Goal: Task Accomplishment & Management: Manage account settings

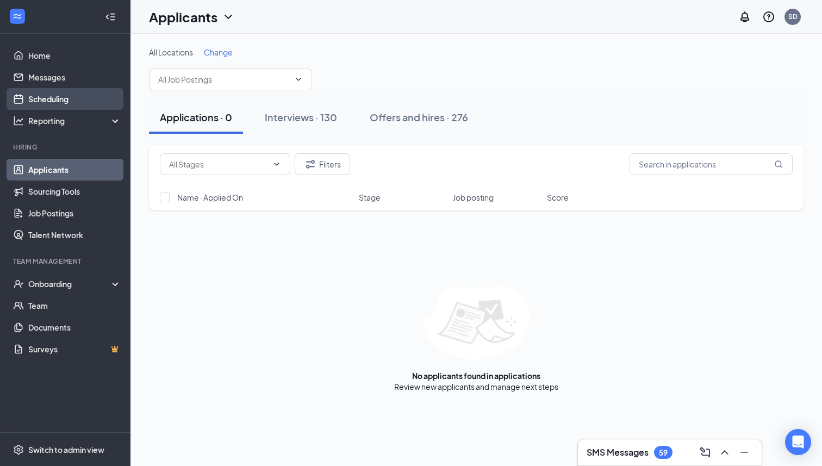
click at [85, 92] on link "Scheduling" at bounding box center [74, 99] width 93 height 22
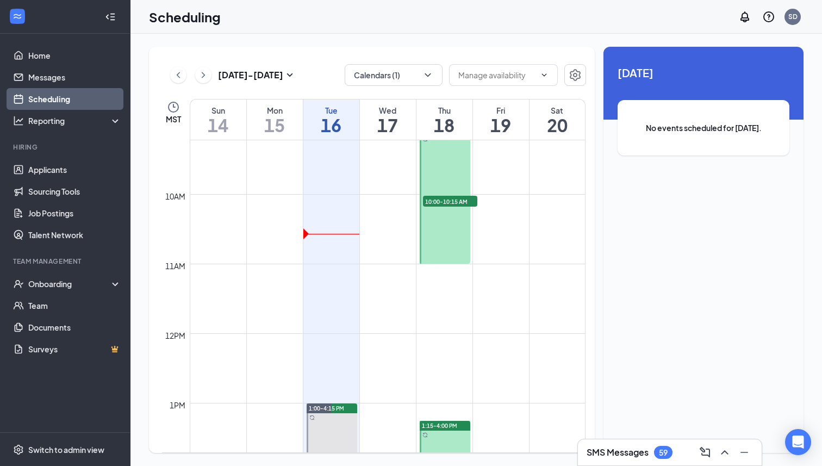
scroll to position [622, 0]
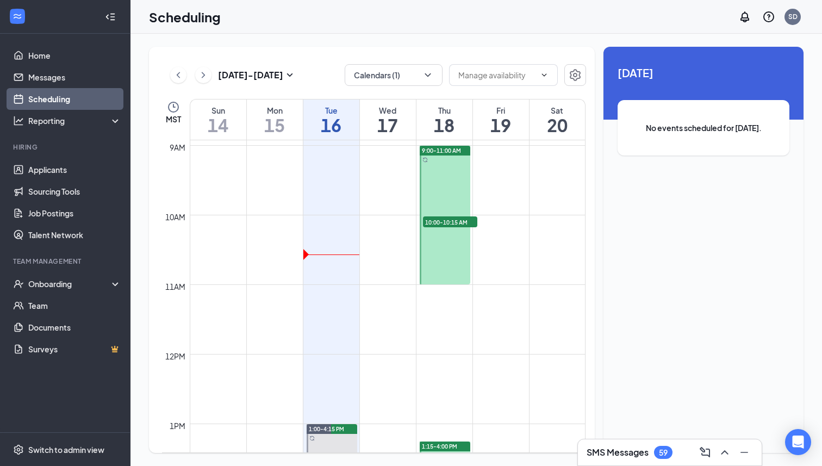
click at [486, 246] on td at bounding box center [388, 240] width 396 height 17
click at [460, 224] on span "10:00-10:15 AM" at bounding box center [450, 221] width 54 height 11
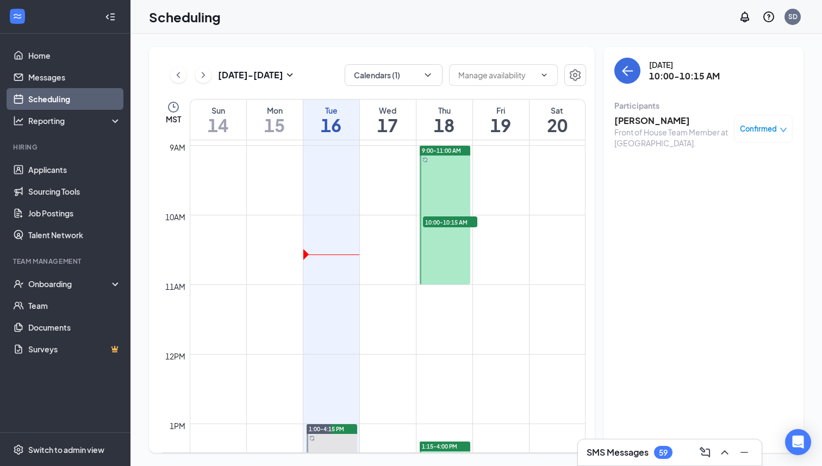
click at [630, 121] on h3 "[PERSON_NAME]" at bounding box center [672, 121] width 114 height 12
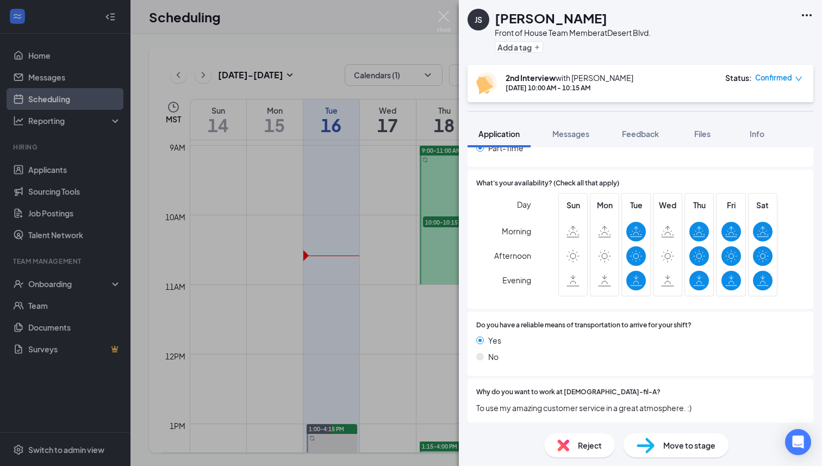
scroll to position [874, 0]
click at [380, 272] on div "JS [PERSON_NAME] Front of House Team Member at [GEOGRAPHIC_DATA]. Add a tag 2nd…" at bounding box center [411, 233] width 822 height 466
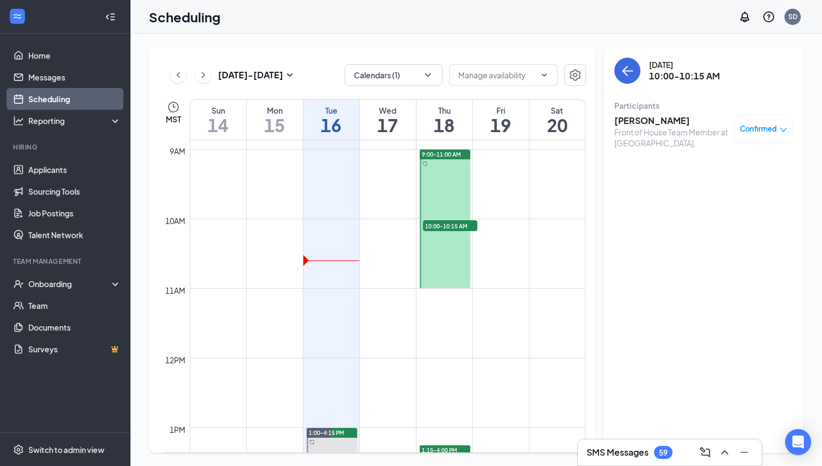
scroll to position [610, 0]
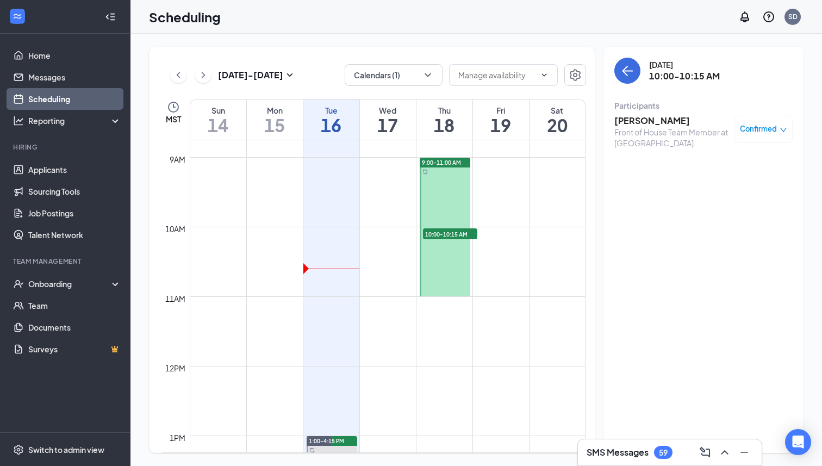
click at [451, 160] on span "9:00-11:00 AM" at bounding box center [441, 163] width 39 height 8
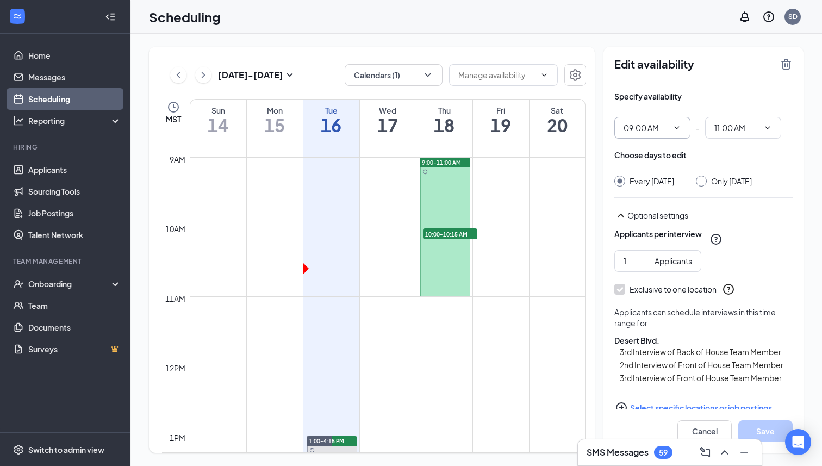
click at [679, 129] on icon "ChevronDown" at bounding box center [677, 127] width 9 height 9
click at [672, 131] on span at bounding box center [676, 127] width 11 height 9
click at [639, 130] on input "09:00 AM" at bounding box center [646, 128] width 45 height 12
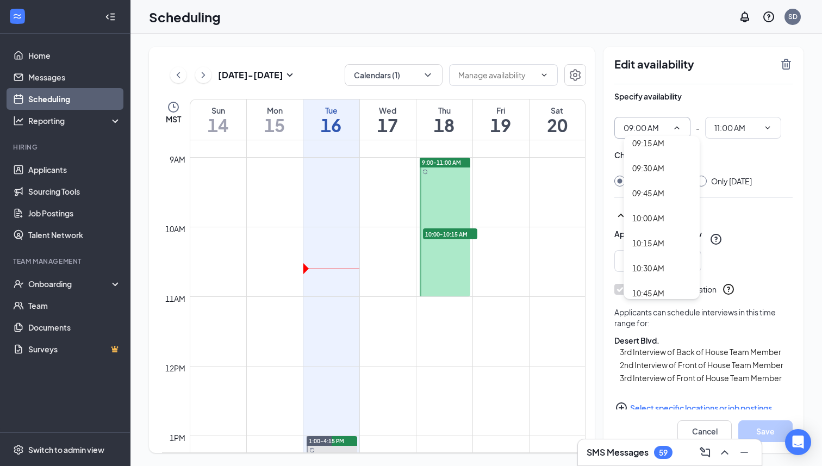
scroll to position [932, 0]
click at [657, 223] on div "10:00 AM" at bounding box center [649, 218] width 32 height 12
type input "10:00 AM"
type input "12:00 PM"
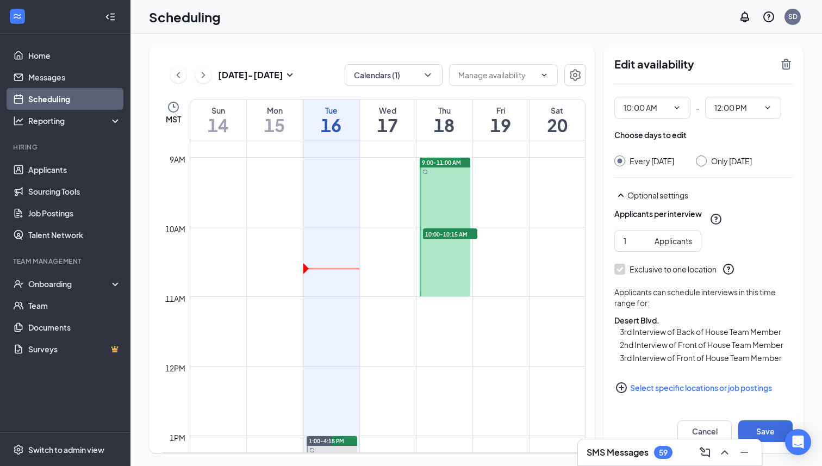
scroll to position [31, 0]
click at [767, 434] on button "Save" at bounding box center [766, 431] width 54 height 22
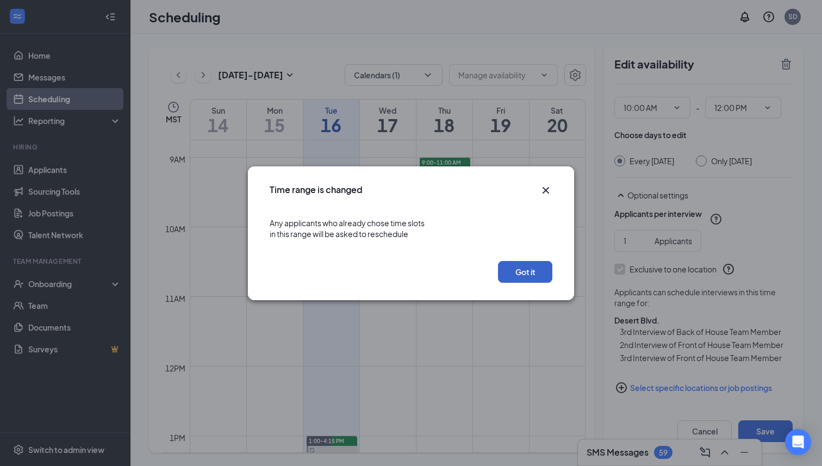
click at [532, 274] on button "Got it" at bounding box center [525, 272] width 54 height 22
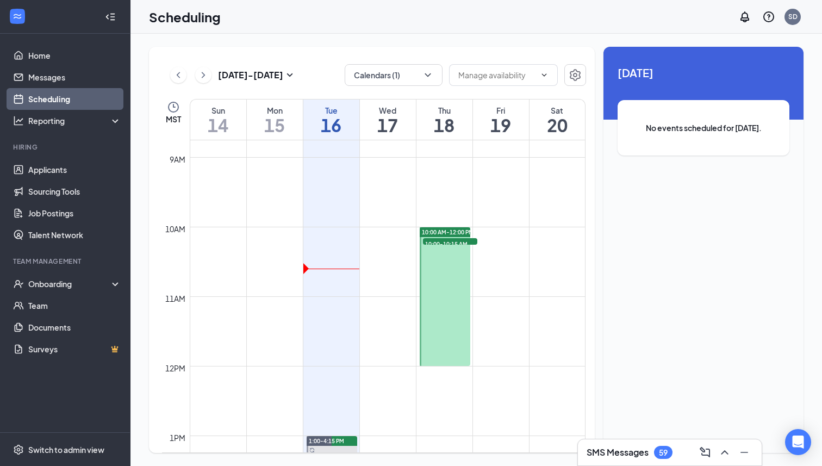
click at [450, 243] on span "10:00-10:15 AM" at bounding box center [450, 243] width 54 height 11
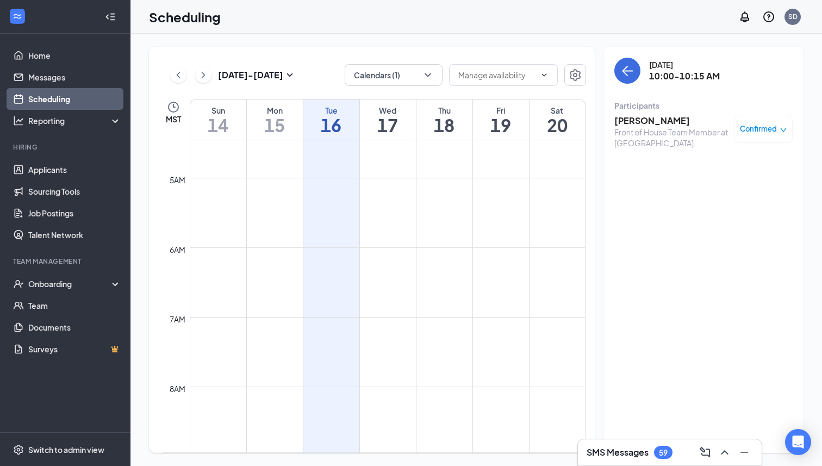
scroll to position [308, 0]
